Goal: Transaction & Acquisition: Download file/media

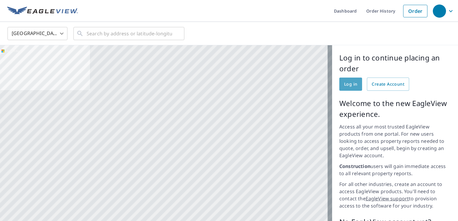
click at [349, 82] on span "Log in" at bounding box center [350, 84] width 13 height 7
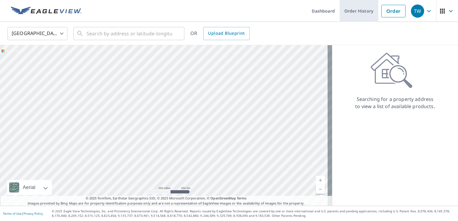
click at [358, 8] on link "Order History" at bounding box center [359, 11] width 39 height 22
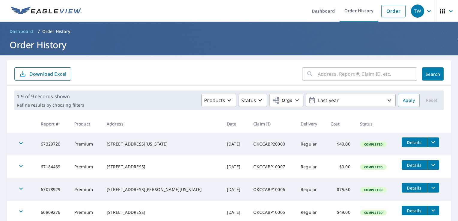
click at [430, 141] on icon "filesDropdownBtn-67329720" at bounding box center [433, 142] width 7 height 7
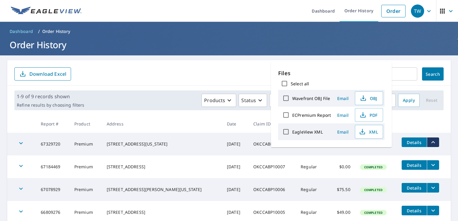
click at [288, 116] on input "ECPremium Report" at bounding box center [286, 115] width 13 height 13
checkbox input "true"
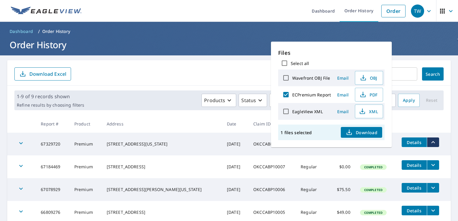
click at [285, 109] on input "EagleView XML" at bounding box center [286, 111] width 13 height 13
checkbox input "false"
click at [368, 131] on span "Download" at bounding box center [362, 132] width 32 height 7
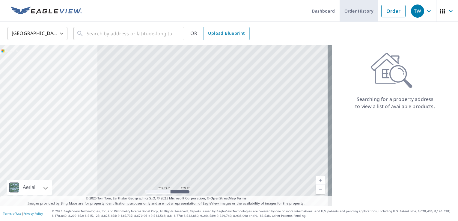
click at [228, 9] on link "Order History" at bounding box center [359, 11] width 39 height 22
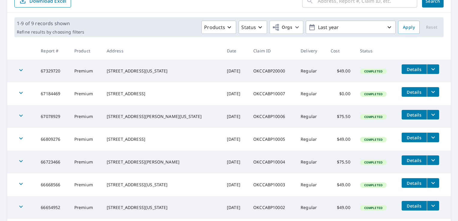
scroll to position [90, 0]
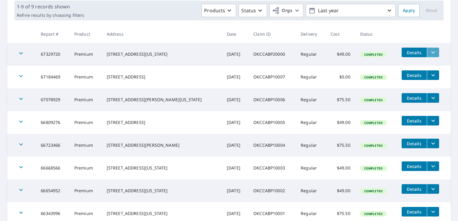
click at [228, 54] on icon "filesDropdownBtn-67329720" at bounding box center [433, 52] width 7 height 7
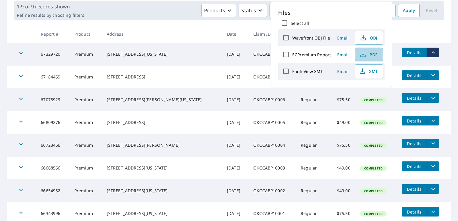
click at [228, 53] on icon "button" at bounding box center [363, 54] width 7 height 7
click at [228, 51] on icon "button" at bounding box center [363, 54] width 7 height 7
click at [228, 33] on th at bounding box center [424, 34] width 54 height 18
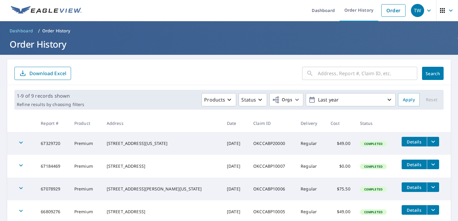
scroll to position [0, 0]
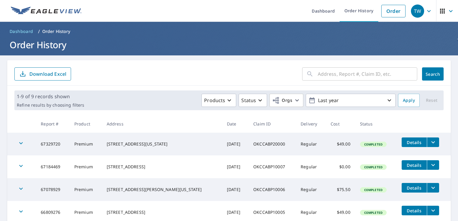
click at [228, 12] on icon "button" at bounding box center [450, 10] width 7 height 7
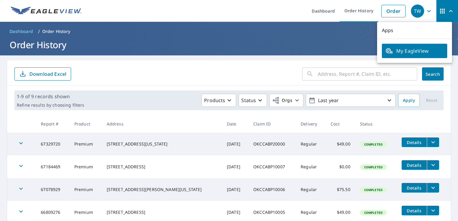
click at [228, 12] on icon "button" at bounding box center [428, 10] width 7 height 7
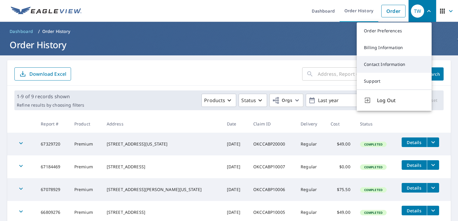
click at [228, 62] on link "Contact Information" at bounding box center [394, 64] width 75 height 17
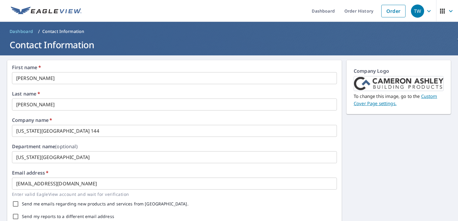
click at [228, 97] on link "Custom Cover Page settings." at bounding box center [395, 99] width 83 height 13
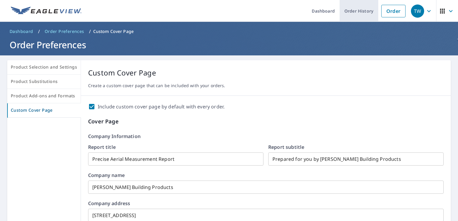
click at [228, 10] on link "Order History" at bounding box center [359, 11] width 39 height 22
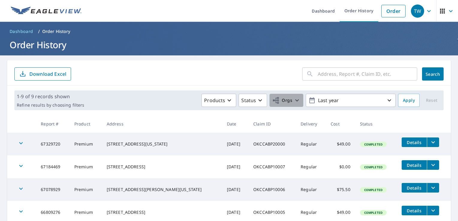
click at [228, 100] on icon "button" at bounding box center [297, 100] width 7 height 7
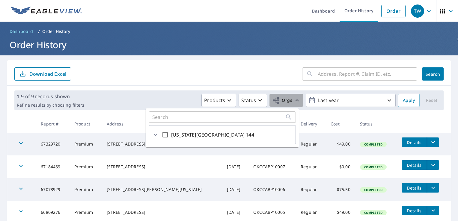
click at [228, 99] on icon "button" at bounding box center [297, 100] width 7 height 7
